Goal: Participate in discussion

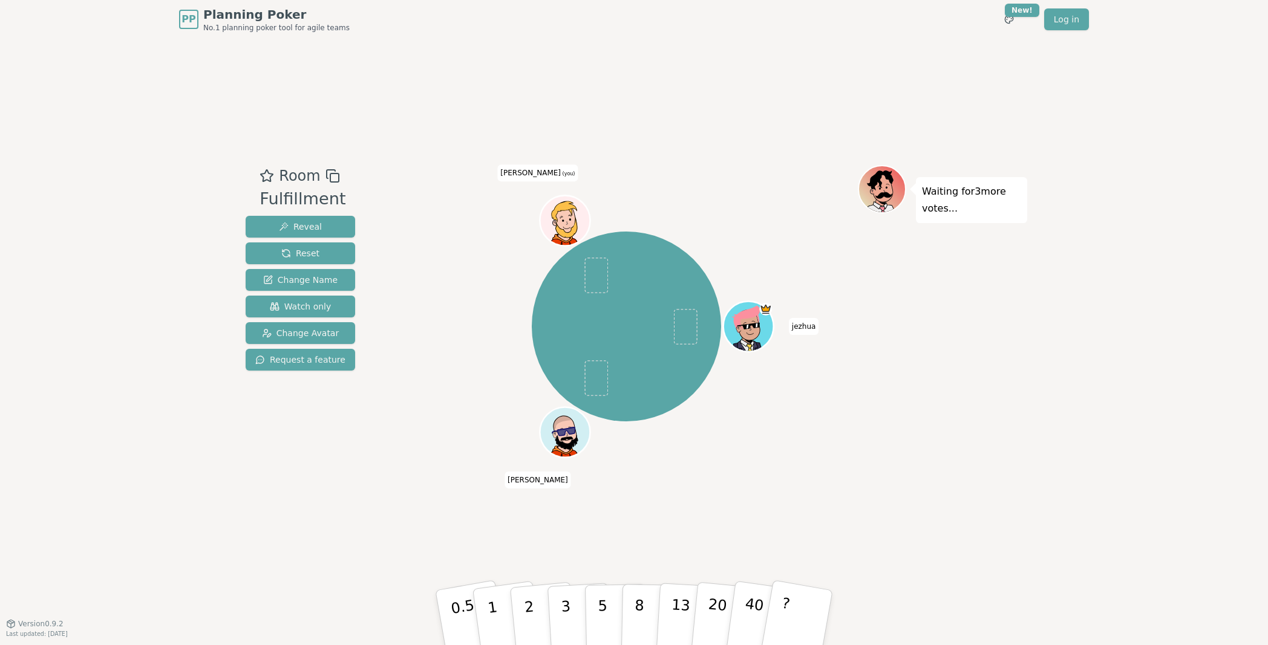
click at [413, 450] on div "[PERSON_NAME] (you)" at bounding box center [626, 327] width 463 height 280
click at [413, 431] on div "[PERSON_NAME] (you)" at bounding box center [626, 327] width 463 height 280
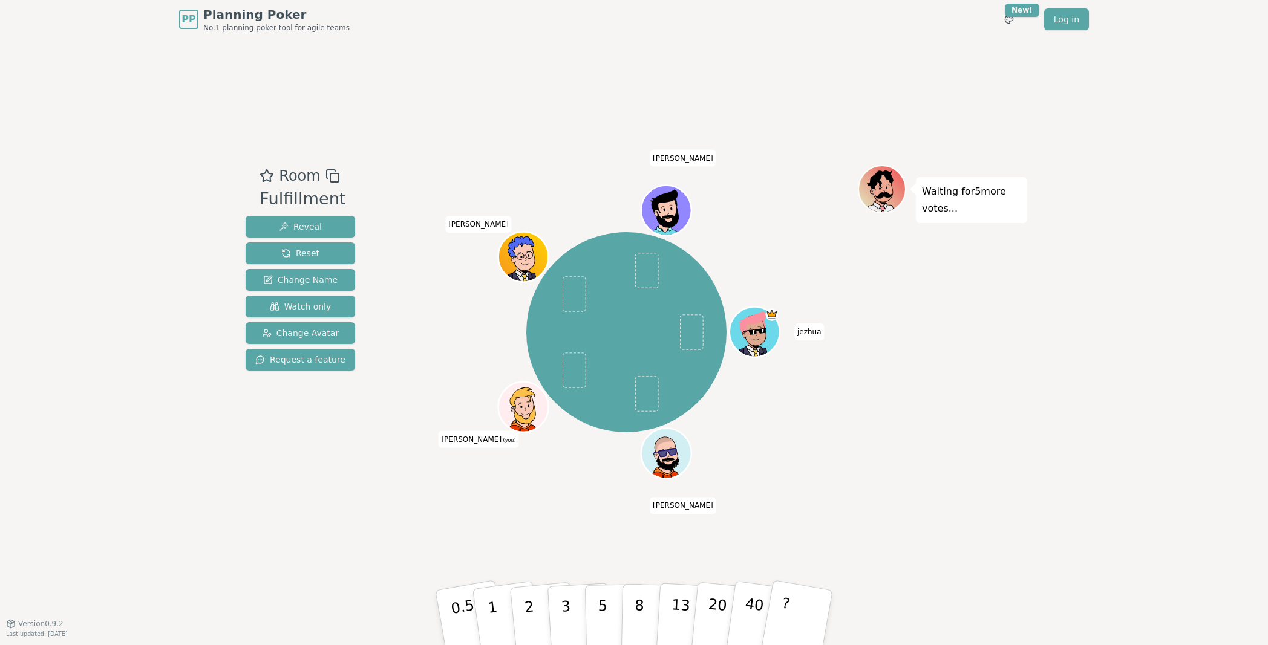
click at [376, 479] on div "Room Fulfillment Reveal Reset Change Name Watch only Change Avatar Request a fe…" at bounding box center [634, 331] width 786 height 333
click at [375, 484] on div "Room Fulfillment Reveal Reset Change Name Watch only Change Avatar Request a fe…" at bounding box center [634, 331] width 786 height 333
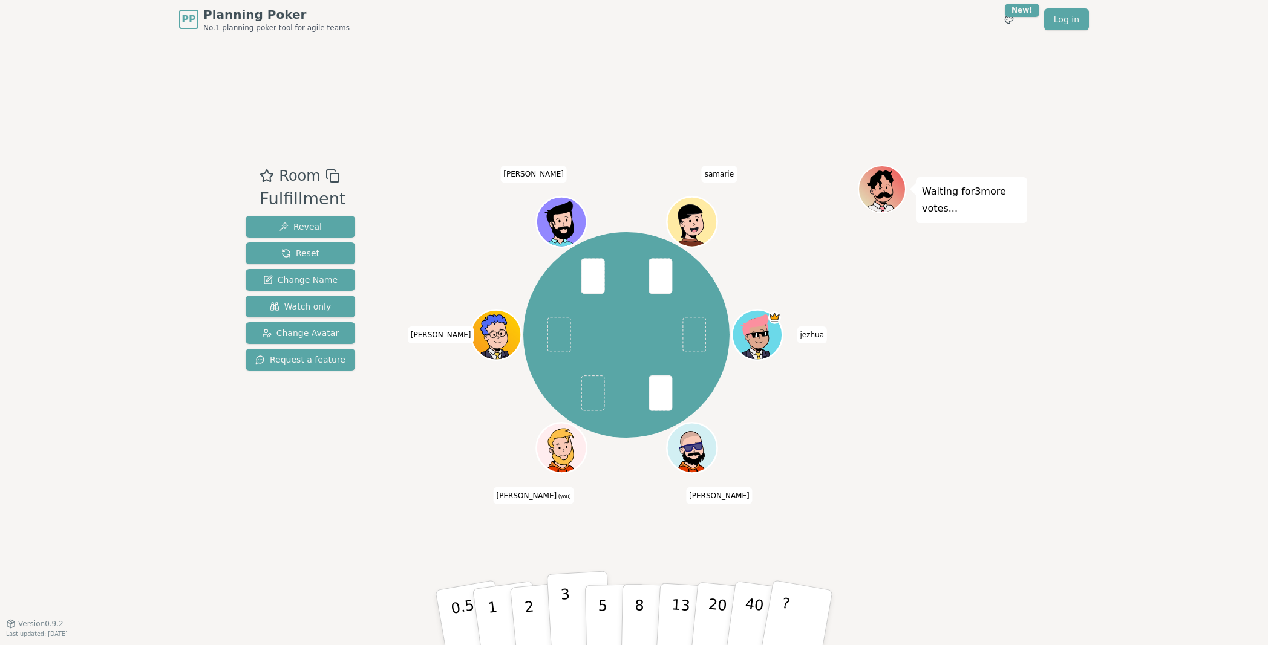
click at [564, 555] on p "3" at bounding box center [566, 619] width 13 height 66
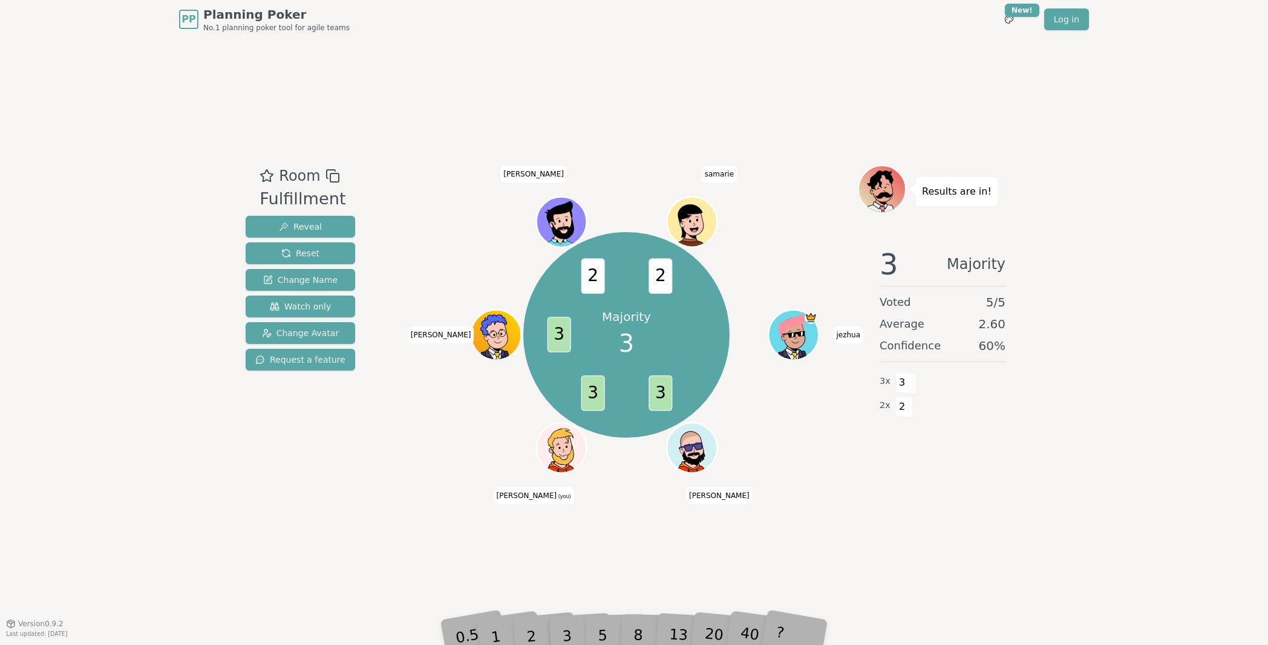
click at [439, 492] on div "Majority 3 3 3 3 2 2 [PERSON_NAME] (you) [PERSON_NAME] [PERSON_NAME] samarie" at bounding box center [626, 331] width 463 height 333
click at [523, 555] on div "Room Fulfillment Reveal Reset Change Name Watch only Change Avatar Request a fe…" at bounding box center [634, 331] width 786 height 585
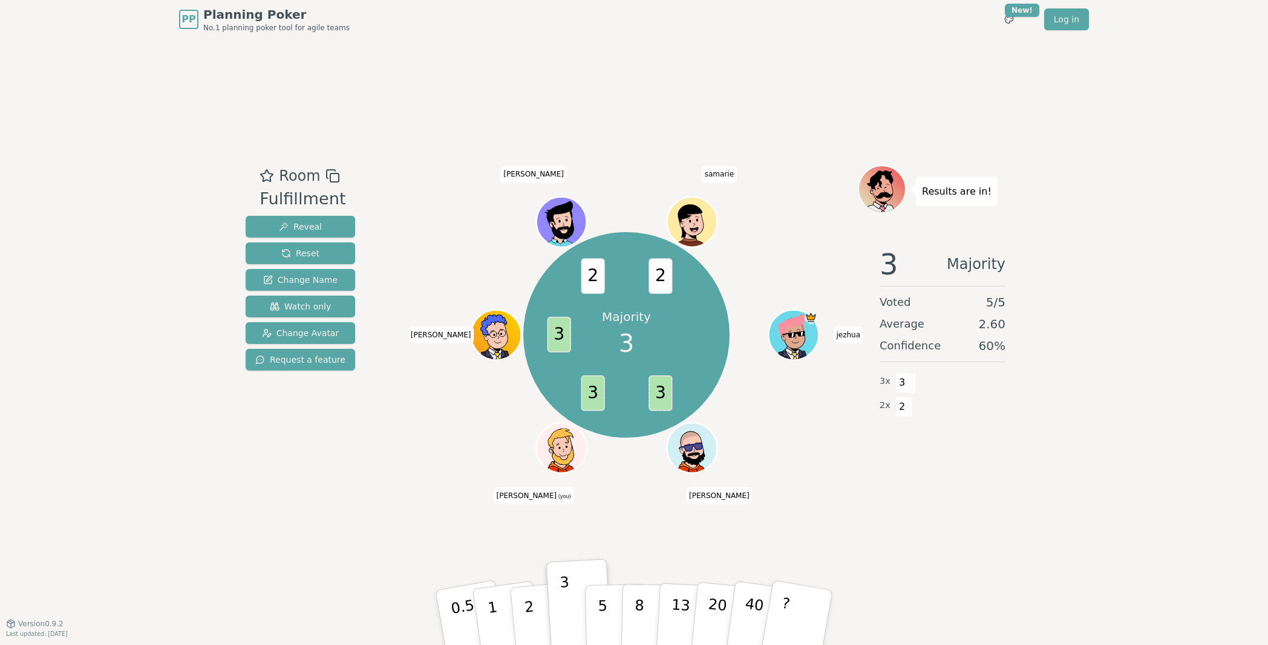
click at [416, 528] on div "Room Fulfillment Reveal Reset Change Name Watch only Change Avatar Request a fe…" at bounding box center [634, 331] width 786 height 585
click at [390, 536] on div "Room Fulfillment Reveal Reset Change Name Watch only Change Avatar Request a fe…" at bounding box center [634, 331] width 786 height 585
click at [402, 445] on div "Majority 3 3 3 3 2 2 [PERSON_NAME] (you) [PERSON_NAME] [PERSON_NAME] samarie" at bounding box center [626, 335] width 463 height 297
click at [988, 501] on div "Room Fulfillment Reveal Reset Change Name Watch only Change Avatar Request a fe…" at bounding box center [634, 331] width 786 height 585
click at [298, 502] on div "Room Fulfillment Reveal Reset Change Name Watch only Change Avatar Request a fe…" at bounding box center [634, 331] width 786 height 585
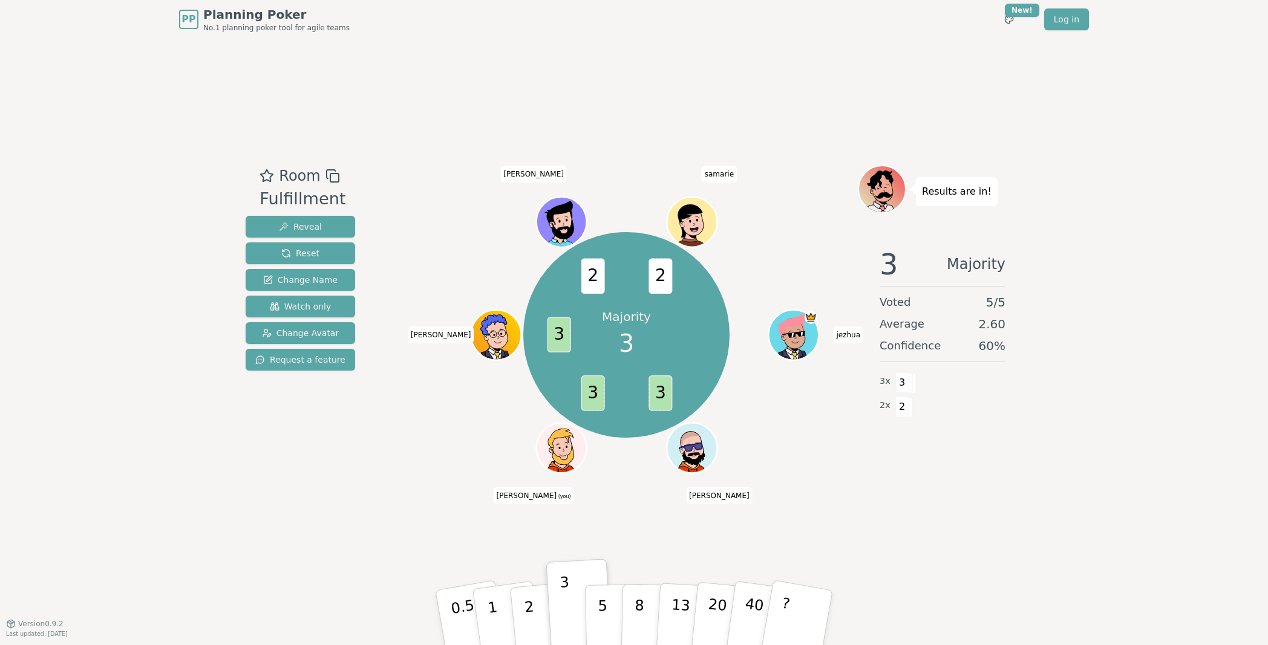
click at [889, 422] on div "3 Majority Voted 5 / 5 Average 2.60 Confidence 60 % 3 x 3 2 x 2" at bounding box center [942, 359] width 169 height 242
click at [376, 513] on div "Room Fulfillment Reveal Reset Change Name Watch only Change Avatar Request a fe…" at bounding box center [634, 331] width 786 height 585
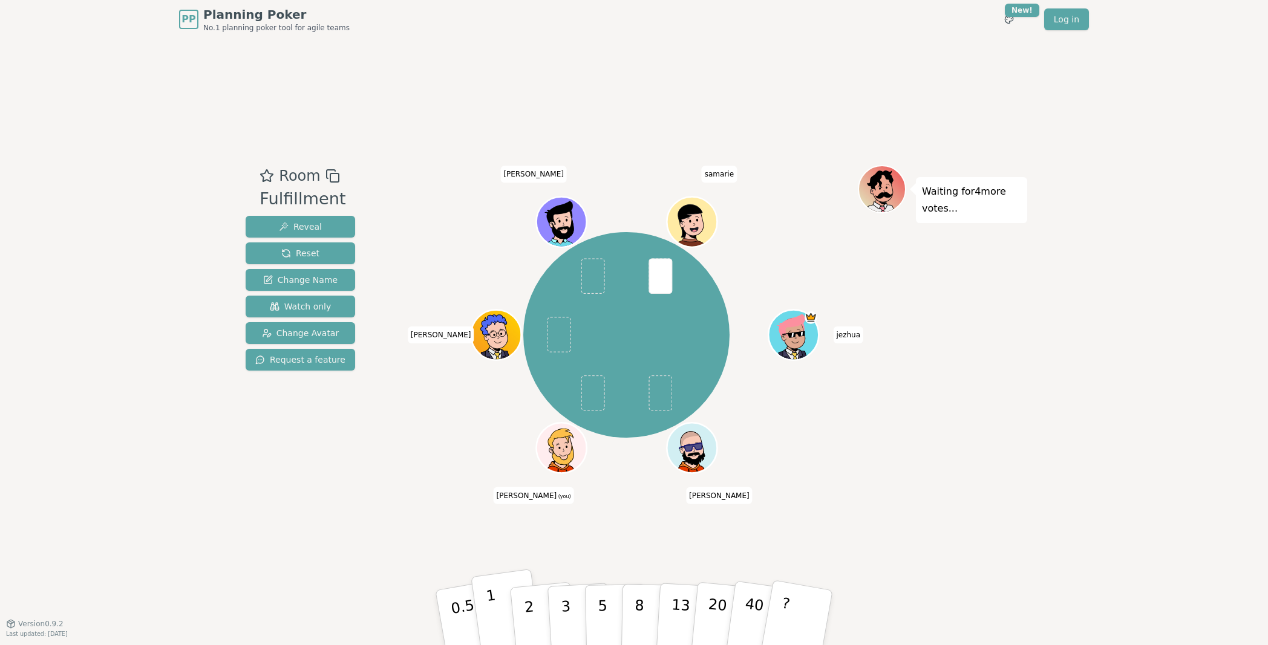
click at [491, 555] on p "1" at bounding box center [494, 620] width 18 height 66
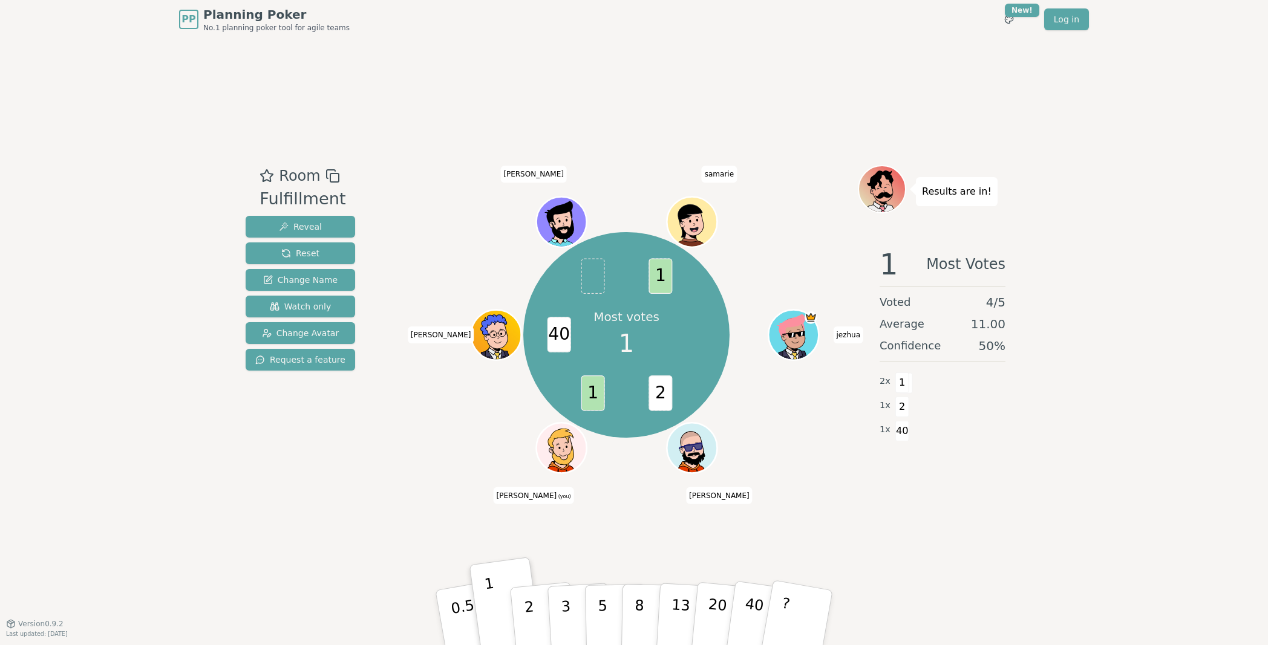
click at [423, 524] on div "Room Fulfillment Reveal Reset Change Name Watch only Change Avatar Request a fe…" at bounding box center [634, 331] width 786 height 585
click at [808, 555] on button "?" at bounding box center [798, 618] width 76 height 100
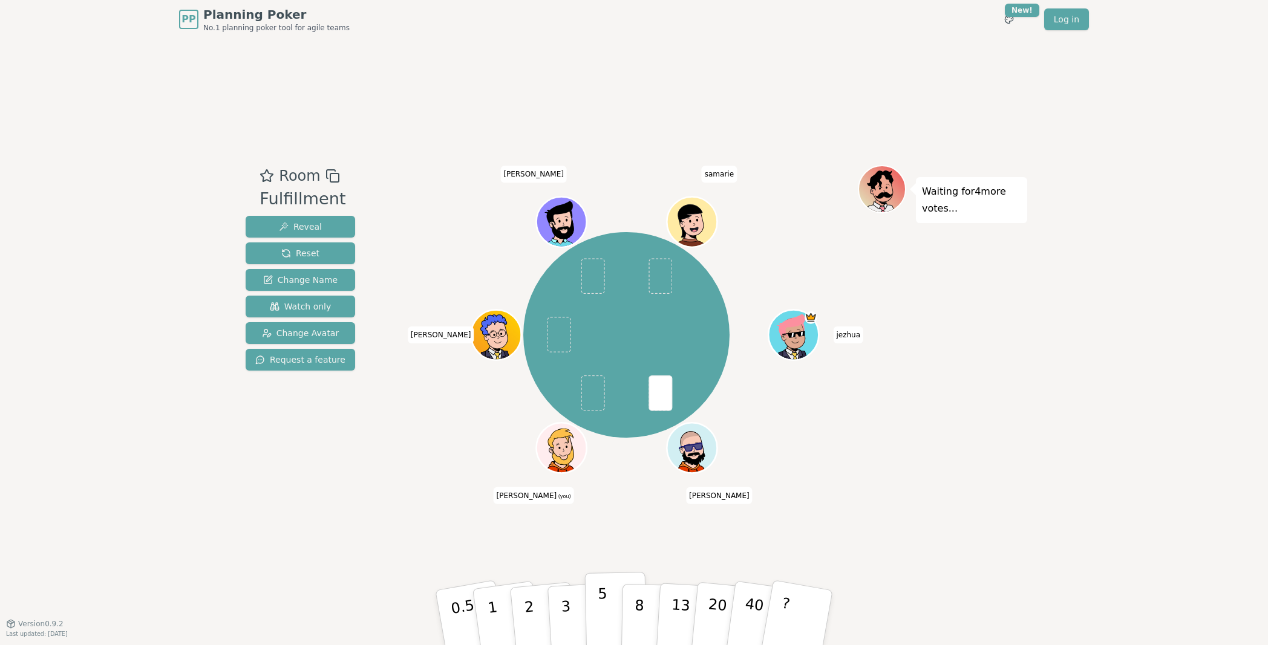
click at [604, 555] on p "5" at bounding box center [603, 617] width 10 height 65
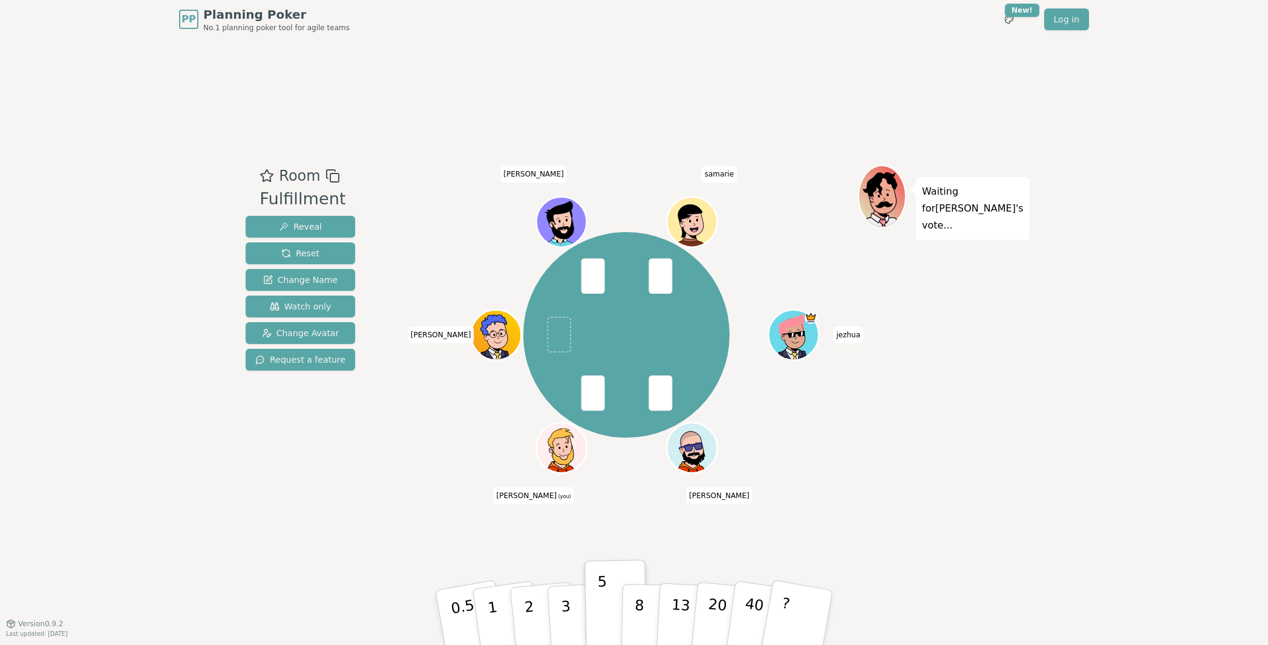
click at [372, 523] on div "Room Fulfillment Reveal Reset Change Name Watch only Change Avatar Request a fe…" at bounding box center [634, 331] width 786 height 585
click at [371, 524] on div "Room Fulfillment Reveal Reset Change Name Watch only Change Avatar Request a fe…" at bounding box center [634, 331] width 786 height 585
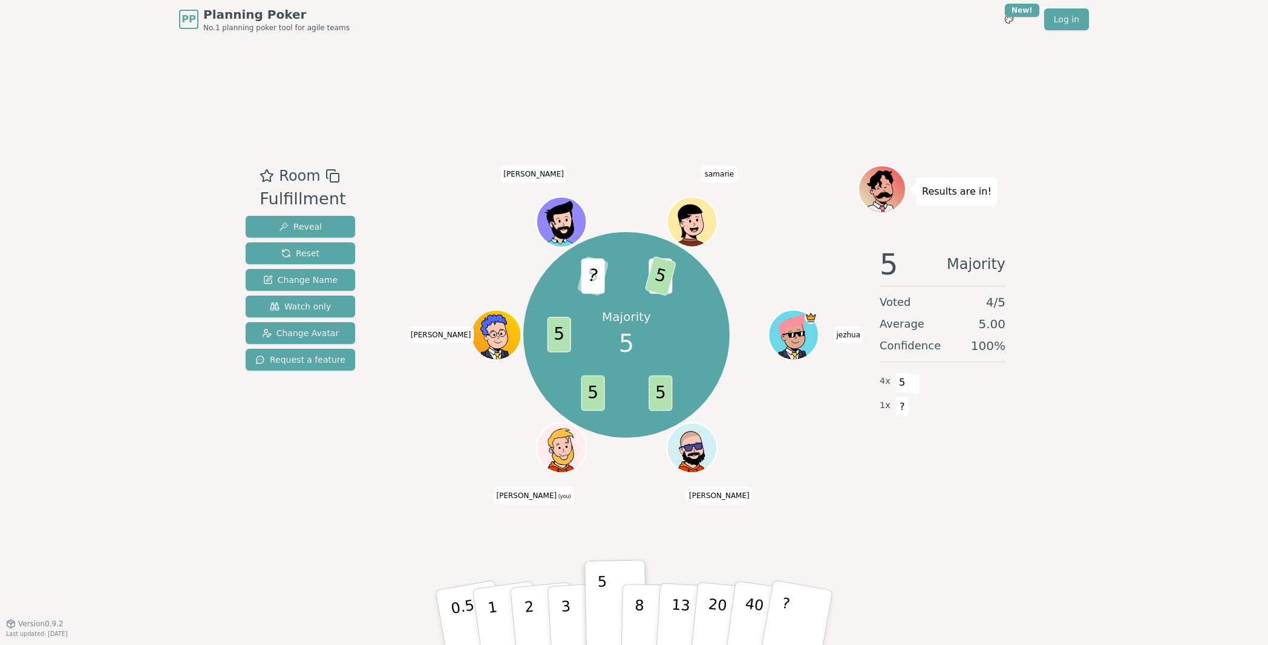
click at [348, 506] on div "Room Fulfillment Reveal Reset Change Name Watch only Change Avatar Request a fe…" at bounding box center [634, 331] width 786 height 585
click at [390, 155] on div "Room Fulfillment Reveal Reset Change Name Watch only Change Avatar Request a fe…" at bounding box center [634, 331] width 786 height 585
